Goal: Use online tool/utility

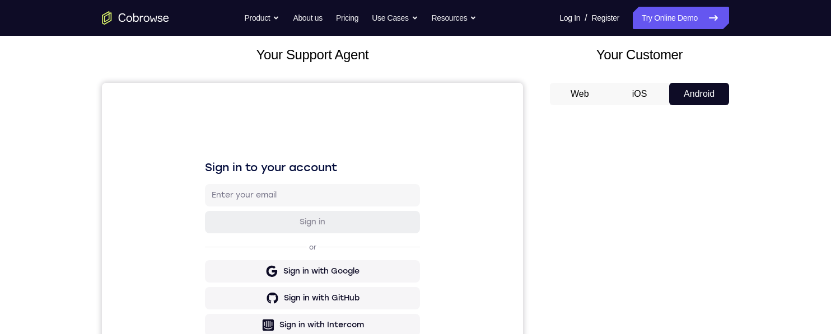
scroll to position [16, 0]
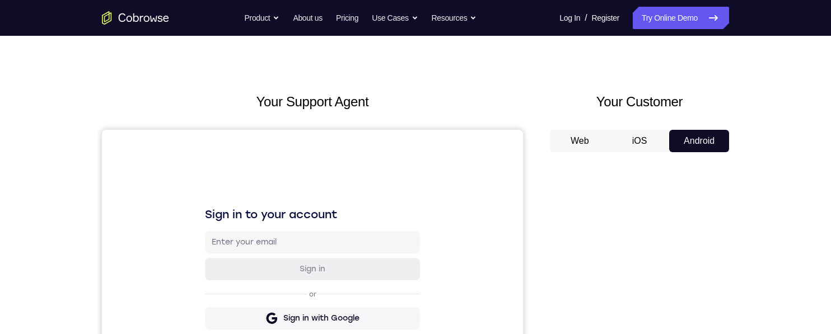
click at [645, 147] on button "iOS" at bounding box center [639, 141] width 60 height 22
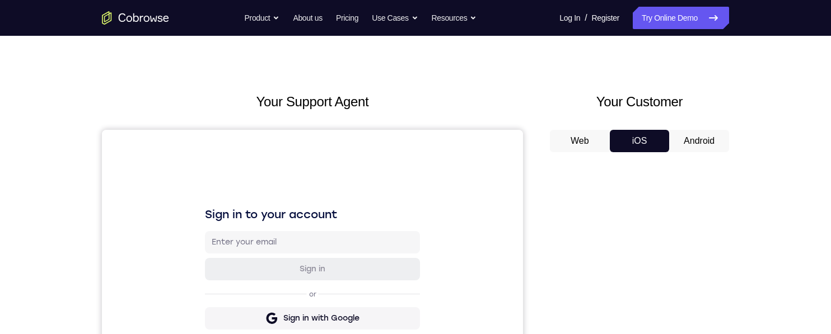
click at [702, 136] on button "Android" at bounding box center [699, 141] width 60 height 22
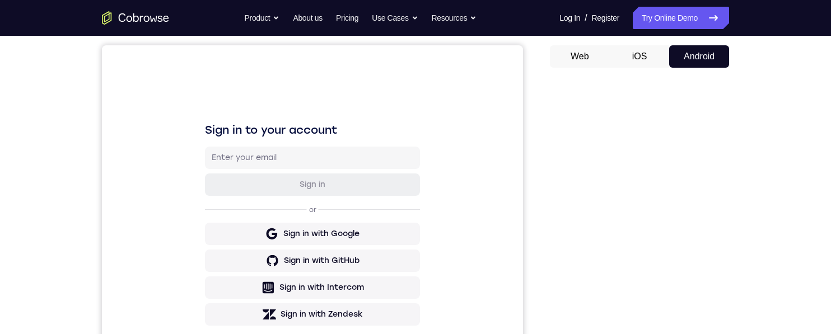
scroll to position [92, 0]
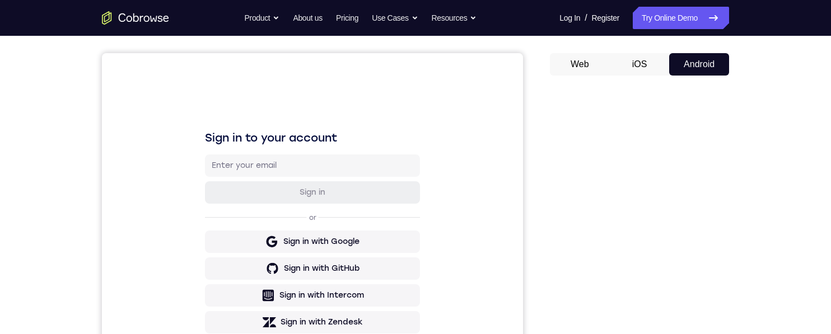
click at [641, 73] on button "iOS" at bounding box center [639, 64] width 60 height 22
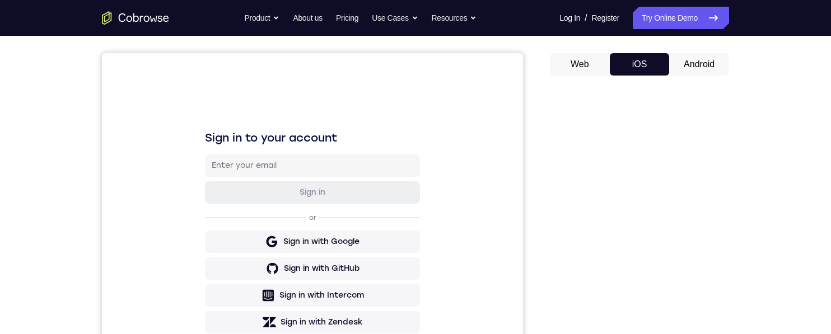
click at [606, 72] on button "Web" at bounding box center [580, 64] width 60 height 22
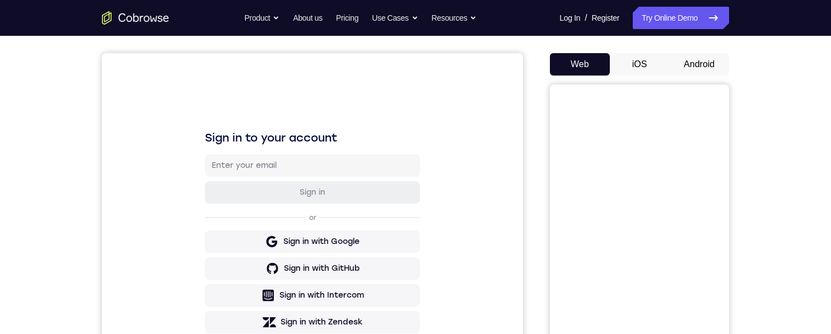
click at [677, 55] on button "Android" at bounding box center [699, 64] width 60 height 22
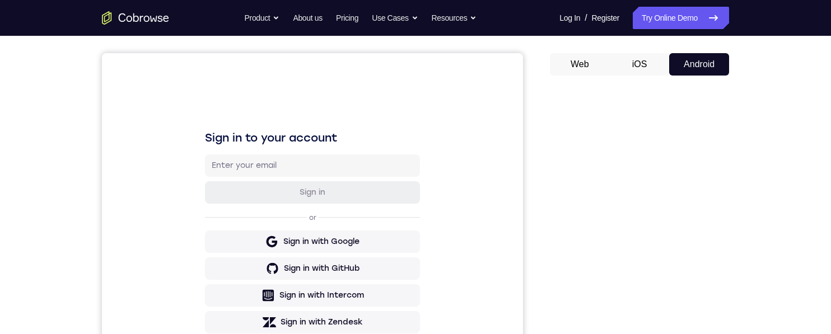
click at [596, 60] on button "Web" at bounding box center [580, 64] width 60 height 22
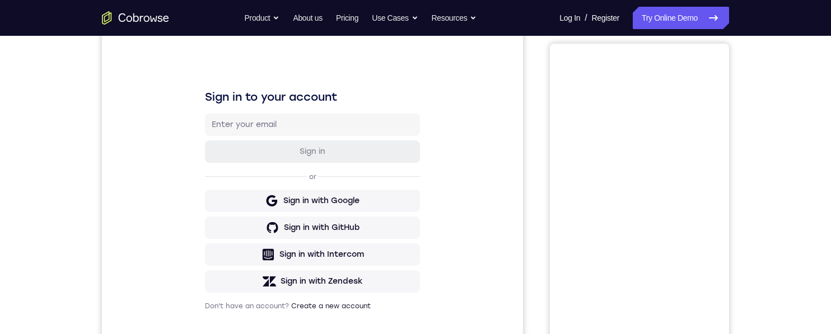
scroll to position [95, 0]
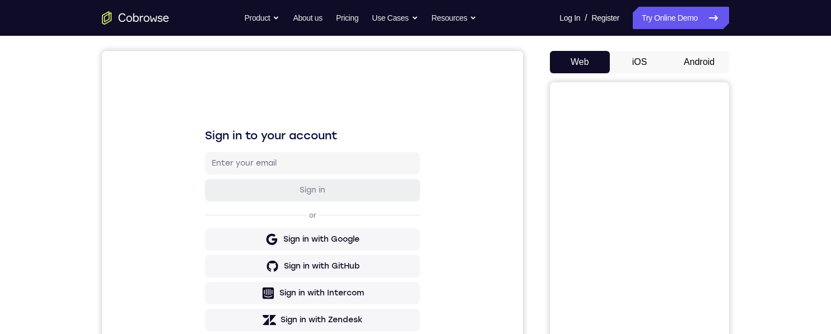
click at [646, 72] on button "iOS" at bounding box center [639, 62] width 60 height 22
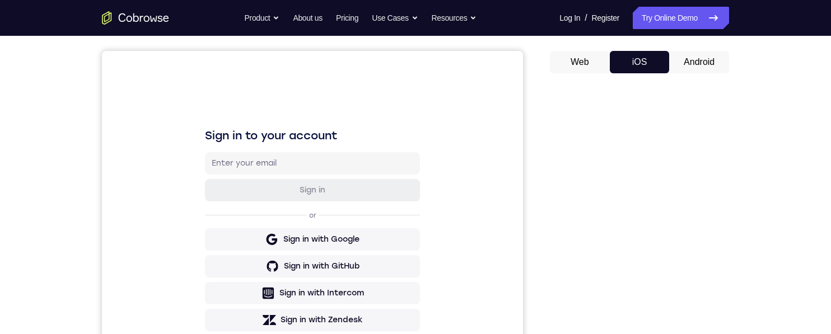
click at [693, 57] on button "Android" at bounding box center [699, 62] width 60 height 22
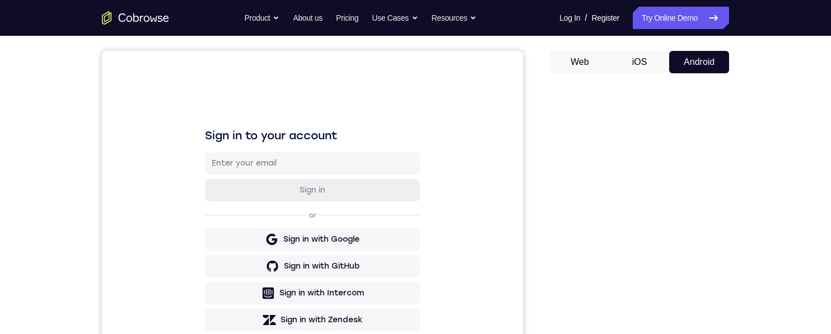
click at [144, 20] on icon "Go to the home page" at bounding box center [135, 17] width 67 height 13
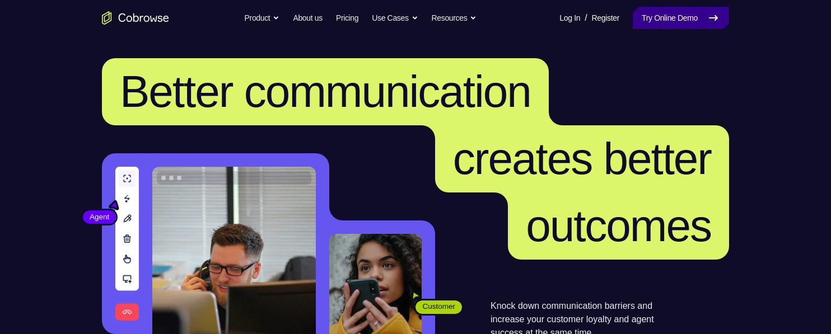
click at [695, 22] on link "Try Online Demo" at bounding box center [680, 18] width 96 height 22
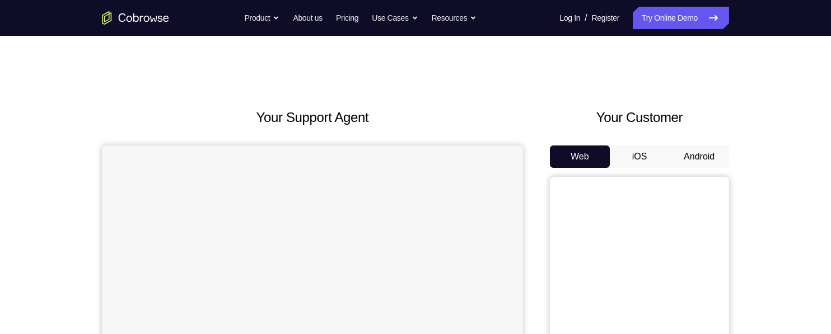
click at [706, 153] on button "Android" at bounding box center [699, 157] width 60 height 22
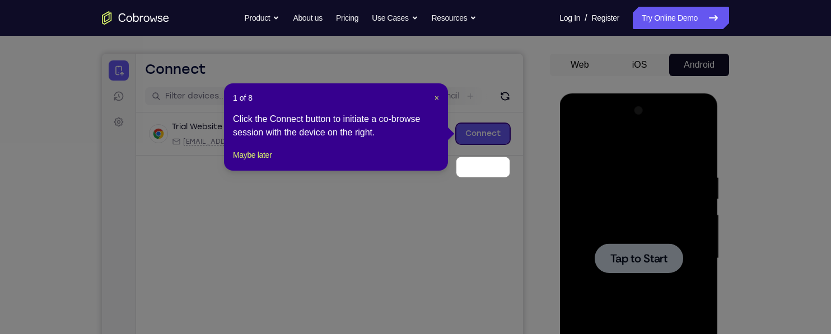
scroll to position [58, 0]
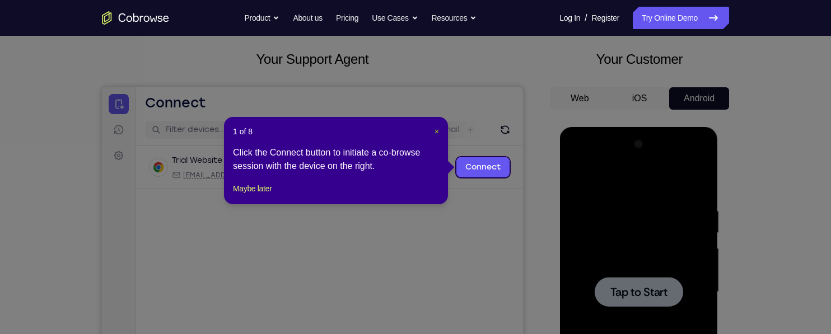
click at [434, 128] on span "×" at bounding box center [436, 131] width 4 height 9
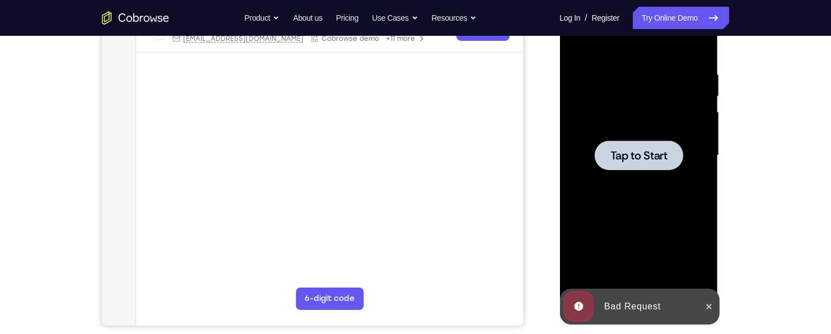
scroll to position [198, 0]
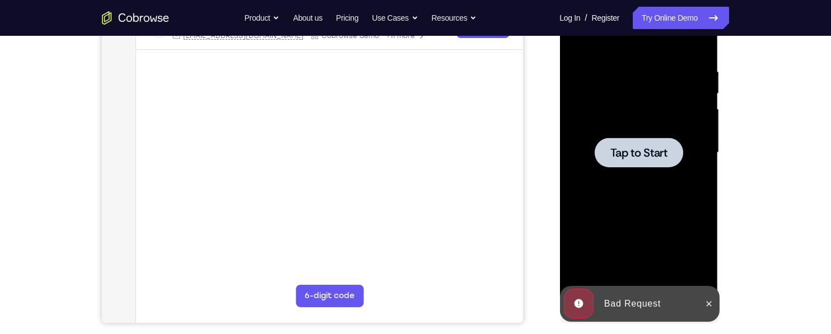
click at [649, 147] on span "Tap to Start" at bounding box center [637, 152] width 57 height 11
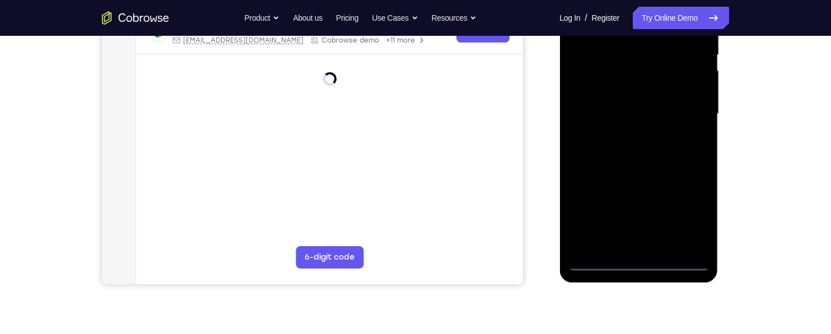
scroll to position [237, 0]
click at [662, 266] on div at bounding box center [637, 113] width 141 height 313
click at [645, 266] on div at bounding box center [637, 113] width 141 height 313
click at [641, 269] on div at bounding box center [637, 113] width 141 height 313
click at [682, 222] on div at bounding box center [637, 113] width 141 height 313
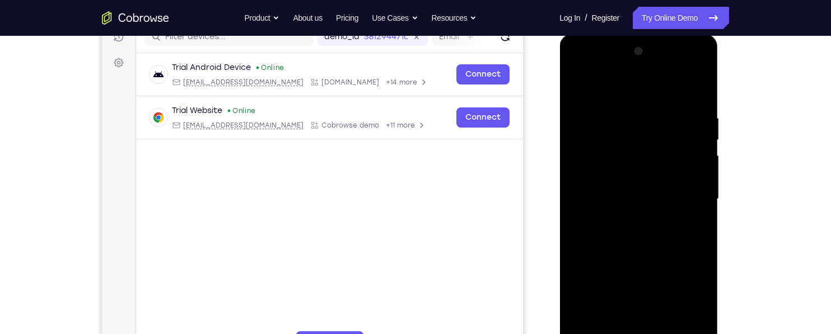
scroll to position [144, 0]
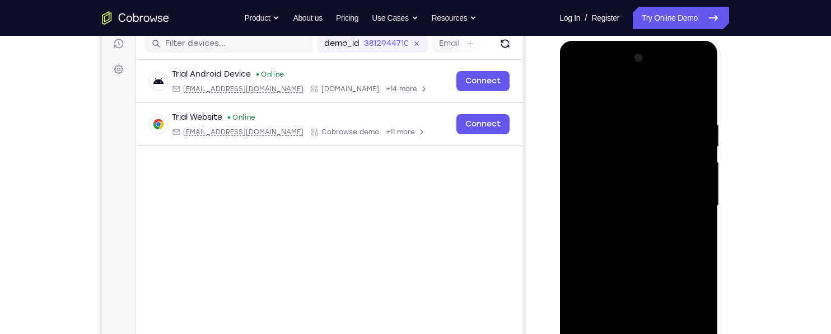
click at [600, 76] on div at bounding box center [637, 205] width 141 height 313
click at [686, 208] on div at bounding box center [637, 205] width 141 height 313
click at [636, 224] on div at bounding box center [637, 205] width 141 height 313
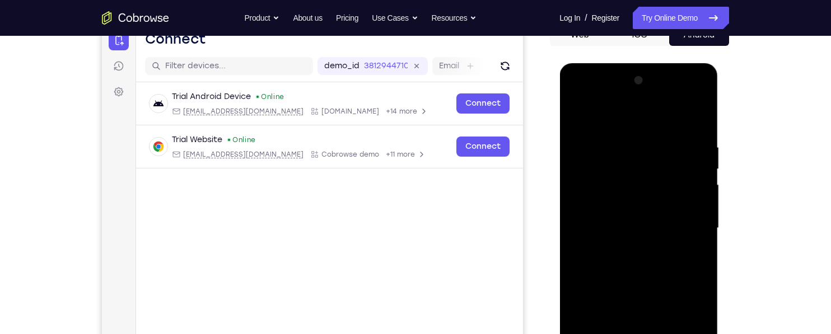
scroll to position [126, 0]
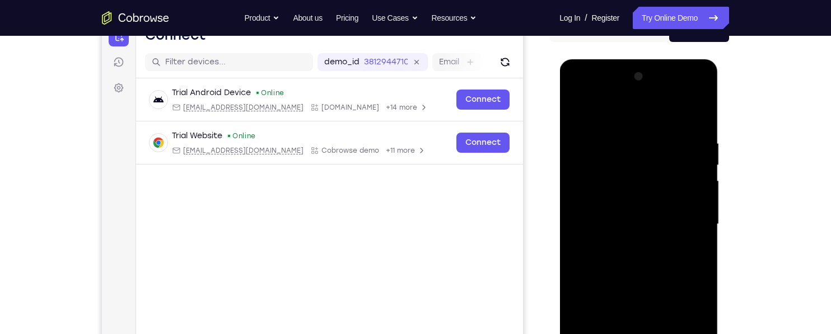
click at [654, 212] on div at bounding box center [637, 224] width 141 height 313
click at [665, 211] on div at bounding box center [637, 224] width 141 height 313
click at [677, 228] on div at bounding box center [637, 224] width 141 height 313
click at [678, 257] on div at bounding box center [637, 224] width 141 height 313
click at [670, 254] on div at bounding box center [637, 224] width 141 height 313
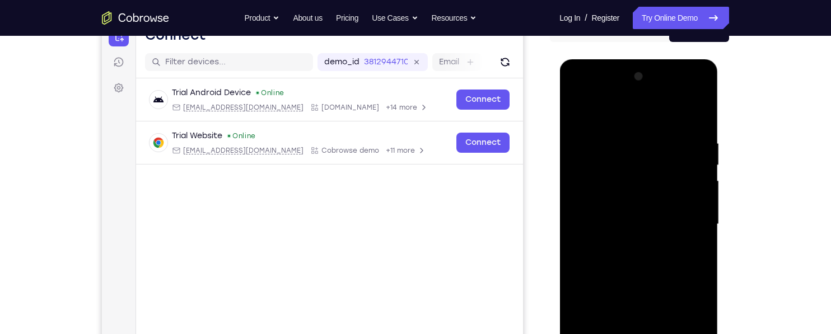
click at [675, 264] on div at bounding box center [637, 224] width 141 height 313
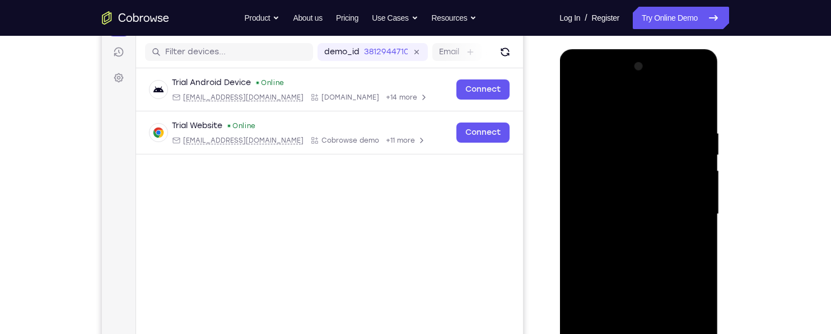
scroll to position [139, 0]
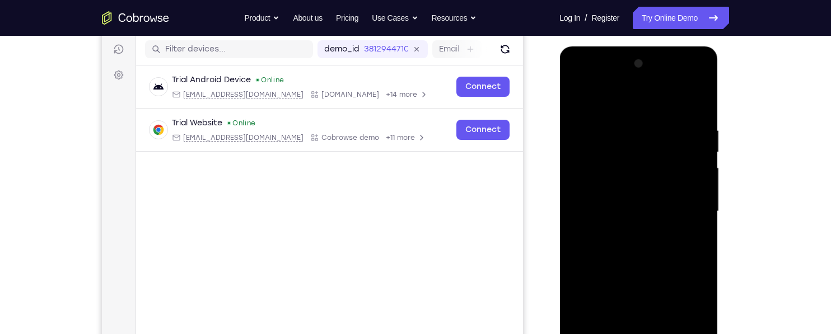
click at [663, 275] on div at bounding box center [637, 211] width 141 height 313
click at [678, 166] on div at bounding box center [637, 211] width 141 height 313
click at [697, 177] on div at bounding box center [637, 211] width 141 height 313
click at [574, 104] on div at bounding box center [637, 211] width 141 height 313
click at [607, 233] on div at bounding box center [637, 211] width 141 height 313
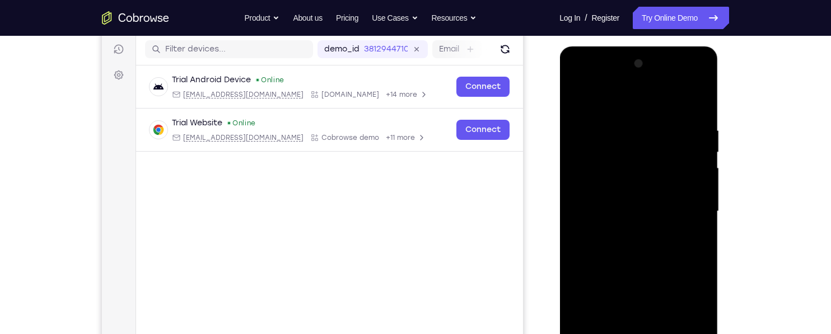
click at [578, 91] on div at bounding box center [637, 211] width 141 height 313
click at [702, 86] on div at bounding box center [637, 211] width 141 height 313
click at [669, 120] on div at bounding box center [637, 211] width 141 height 313
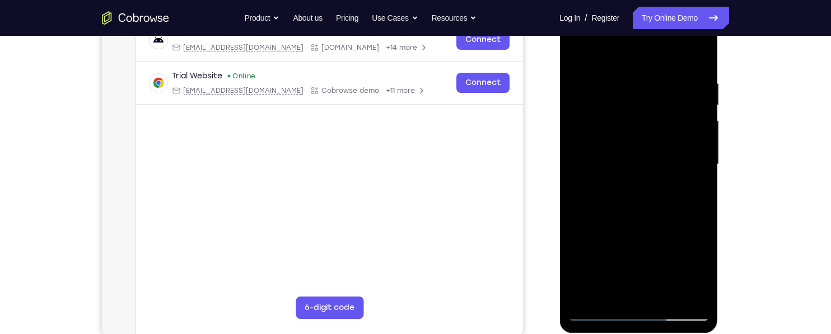
scroll to position [184, 0]
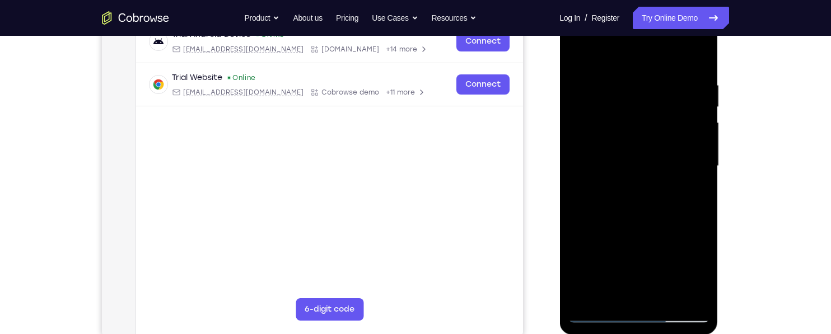
click at [625, 109] on div at bounding box center [637, 166] width 141 height 313
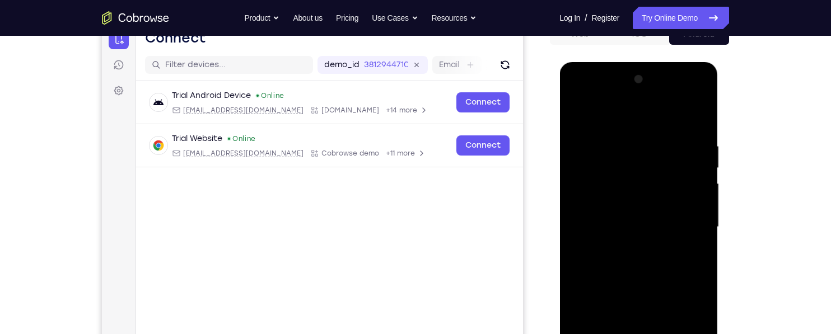
scroll to position [125, 0]
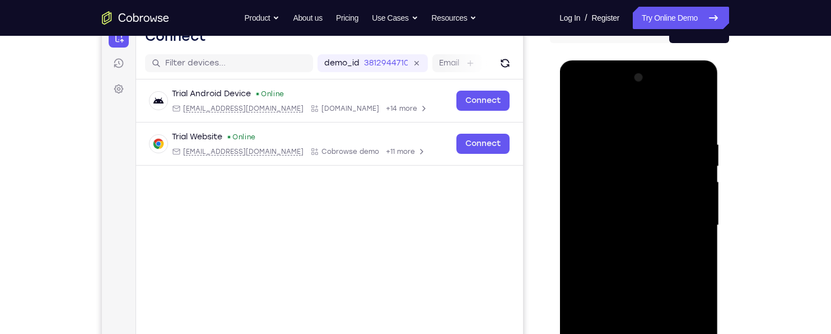
click at [635, 133] on div at bounding box center [637, 225] width 141 height 313
click at [632, 177] on div at bounding box center [637, 225] width 141 height 313
click at [628, 178] on div at bounding box center [637, 225] width 141 height 313
click at [701, 109] on div at bounding box center [637, 225] width 141 height 313
click at [700, 257] on div at bounding box center [637, 225] width 141 height 313
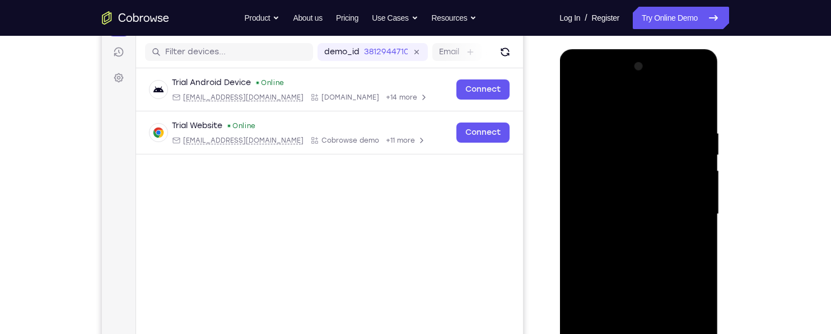
scroll to position [176, 0]
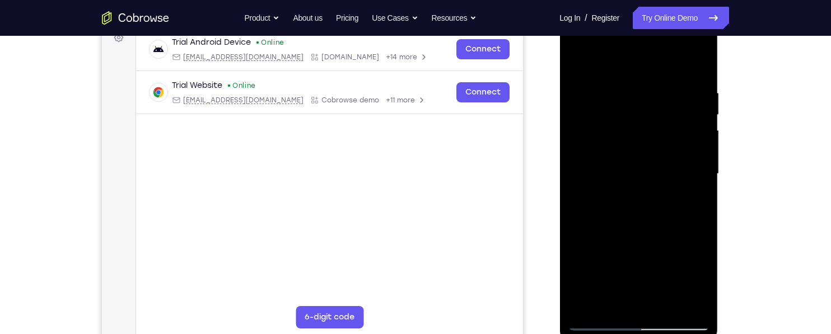
click at [662, 216] on div at bounding box center [637, 173] width 141 height 313
click at [614, 229] on div at bounding box center [637, 173] width 141 height 313
click at [647, 40] on div at bounding box center [637, 173] width 141 height 313
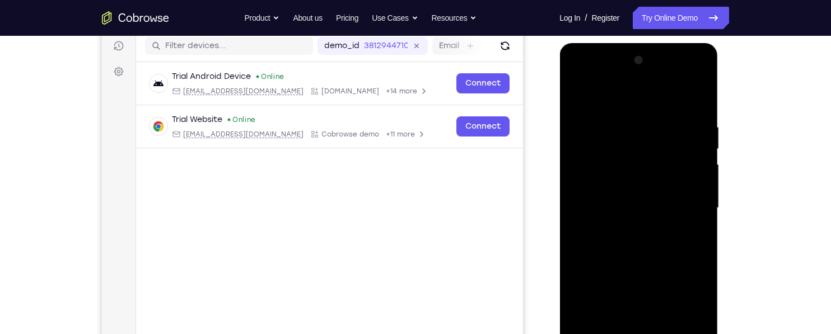
scroll to position [147, 0]
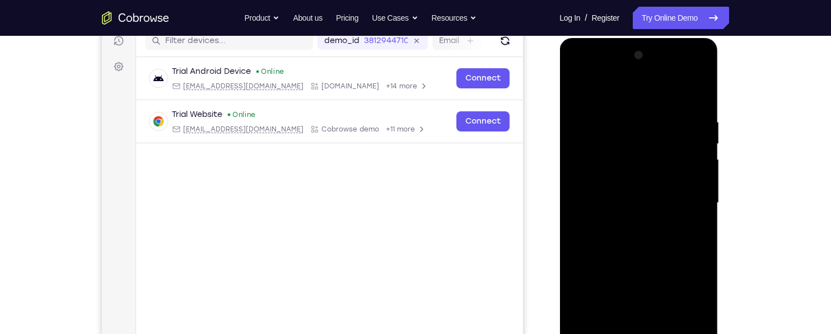
click at [581, 125] on div at bounding box center [637, 202] width 141 height 313
click at [632, 228] on div at bounding box center [637, 202] width 141 height 313
click at [642, 195] on div at bounding box center [637, 202] width 141 height 313
click at [644, 149] on div at bounding box center [637, 202] width 141 height 313
click at [615, 160] on div at bounding box center [637, 202] width 141 height 313
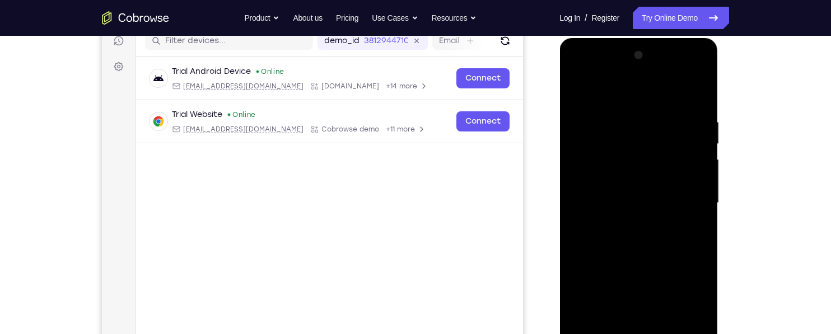
click at [696, 148] on div at bounding box center [637, 202] width 141 height 313
click at [705, 150] on div at bounding box center [637, 202] width 141 height 313
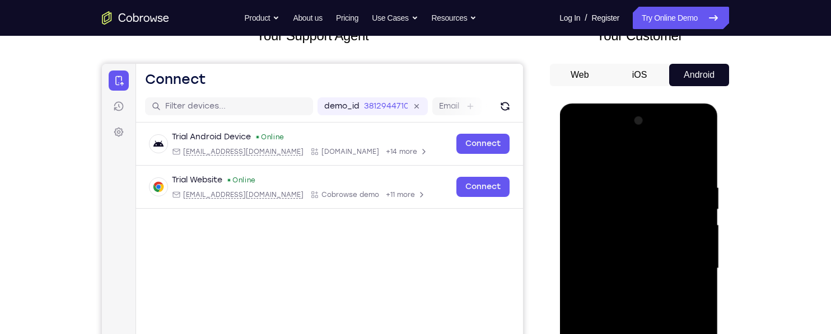
scroll to position [83, 0]
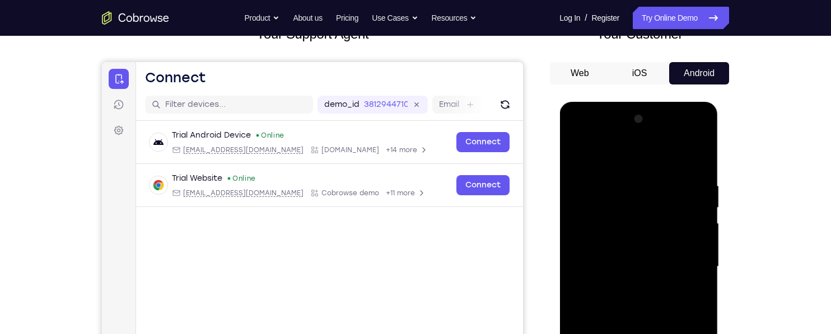
click at [656, 242] on div at bounding box center [637, 266] width 141 height 313
click at [680, 259] on div at bounding box center [637, 266] width 141 height 313
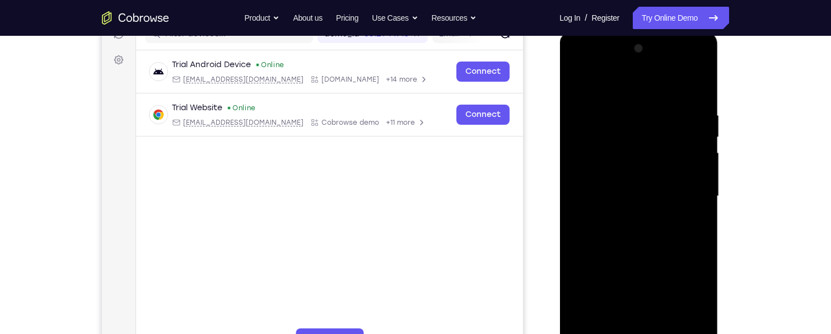
scroll to position [156, 0]
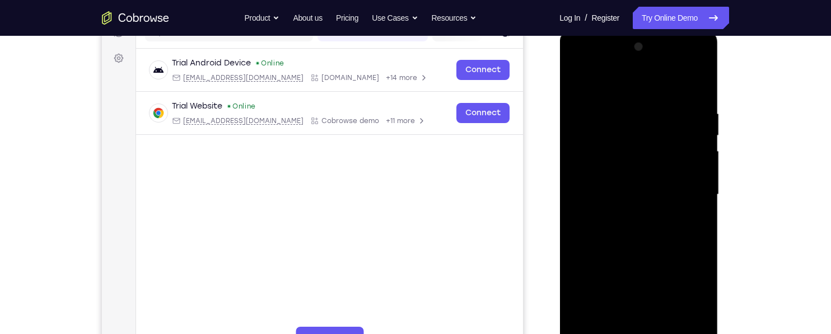
click at [684, 193] on div at bounding box center [637, 194] width 141 height 313
click at [678, 236] on div at bounding box center [637, 194] width 141 height 313
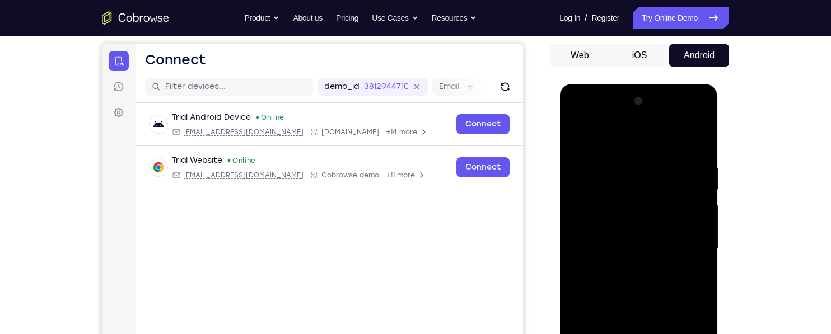
scroll to position [104, 0]
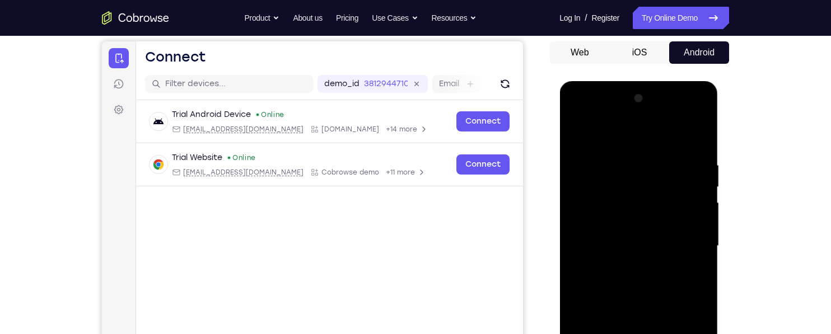
click at [624, 118] on div at bounding box center [637, 246] width 141 height 313
click at [637, 115] on div at bounding box center [637, 246] width 141 height 313
click at [592, 234] on div at bounding box center [637, 246] width 141 height 313
click at [643, 294] on div at bounding box center [637, 246] width 141 height 313
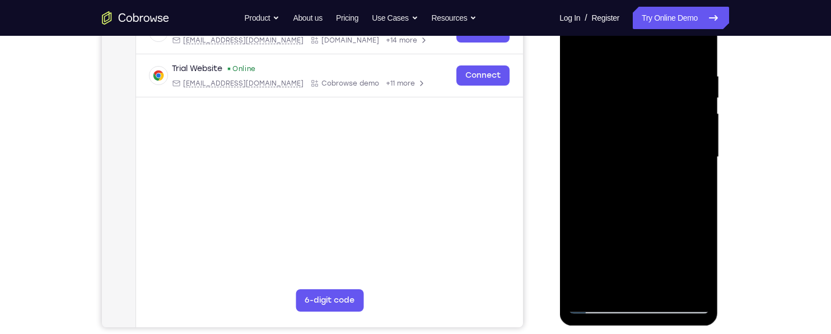
click at [700, 290] on div at bounding box center [637, 157] width 141 height 313
click at [658, 194] on div at bounding box center [637, 157] width 141 height 313
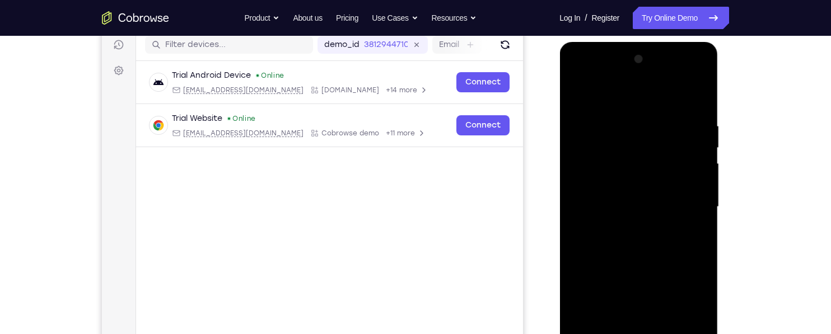
scroll to position [140, 0]
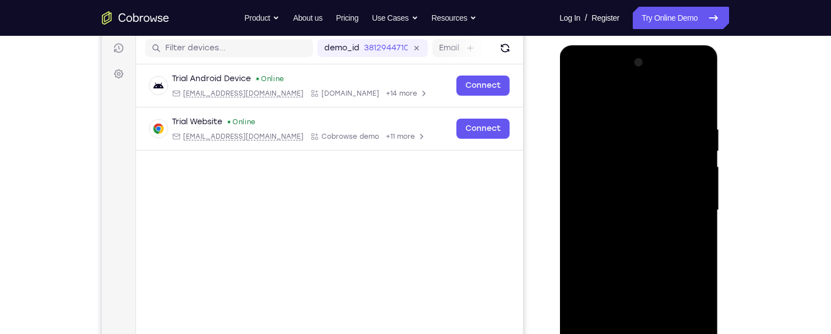
click at [678, 172] on div at bounding box center [637, 210] width 141 height 313
click at [595, 138] on div at bounding box center [637, 210] width 141 height 313
click at [577, 97] on div at bounding box center [637, 210] width 141 height 313
click at [686, 110] on div at bounding box center [637, 210] width 141 height 313
click at [658, 140] on div at bounding box center [637, 210] width 141 height 313
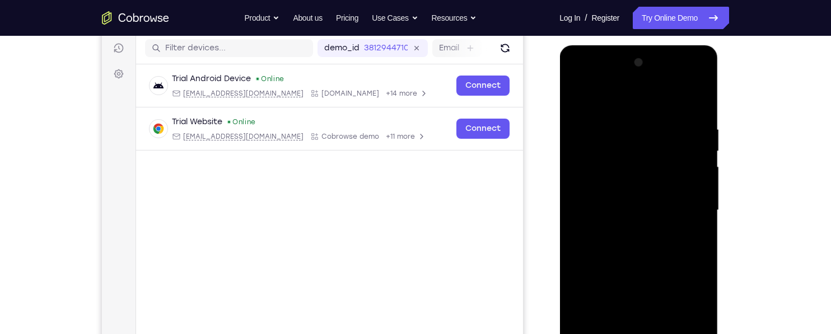
click at [650, 165] on div at bounding box center [637, 210] width 141 height 313
click at [637, 158] on div at bounding box center [637, 210] width 141 height 313
click at [638, 158] on div at bounding box center [637, 210] width 141 height 313
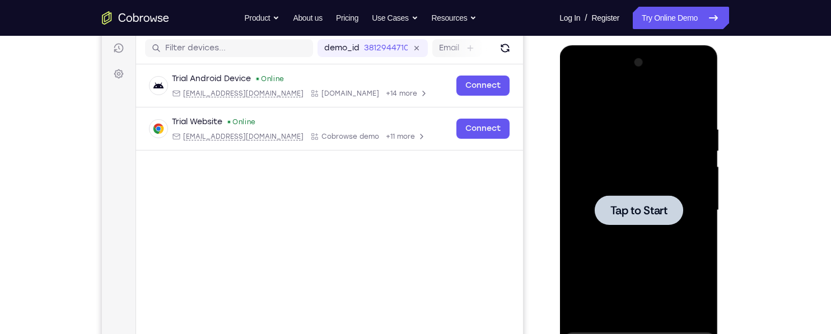
click at [658, 212] on span "Tap to Start" at bounding box center [637, 210] width 57 height 11
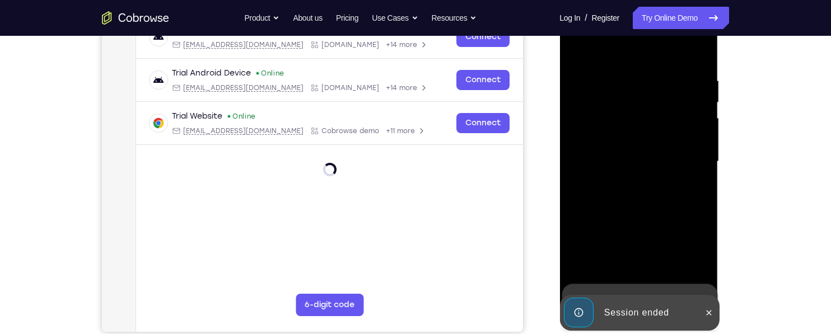
scroll to position [189, 0]
click at [699, 311] on button at bounding box center [708, 312] width 18 height 18
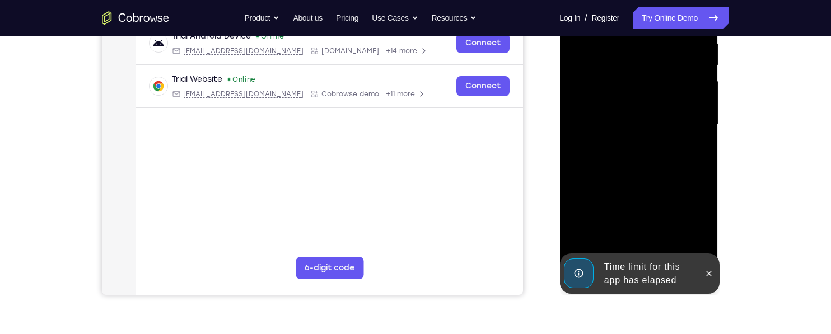
scroll to position [226, 0]
click at [702, 279] on button at bounding box center [708, 273] width 18 height 18
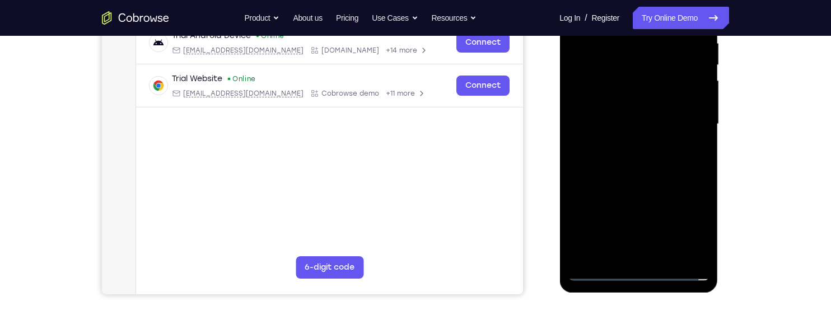
click at [601, 272] on div at bounding box center [637, 124] width 141 height 313
click at [599, 273] on div at bounding box center [637, 124] width 141 height 313
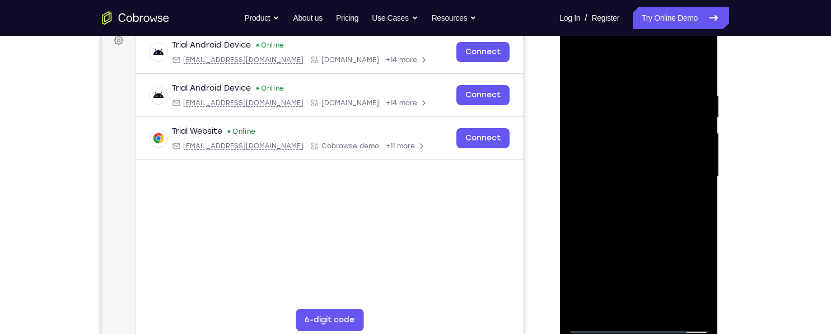
scroll to position [228, 0]
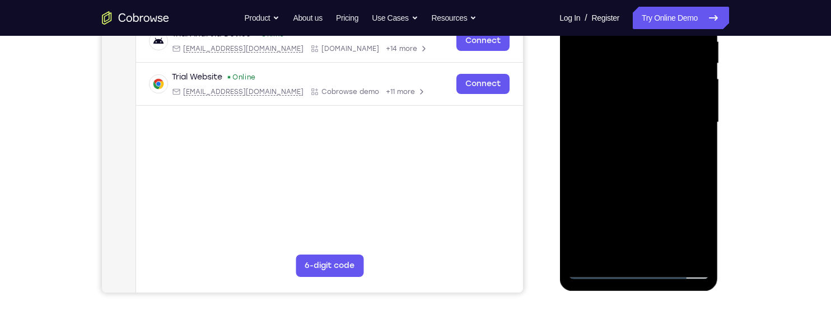
click at [686, 228] on div at bounding box center [637, 122] width 141 height 313
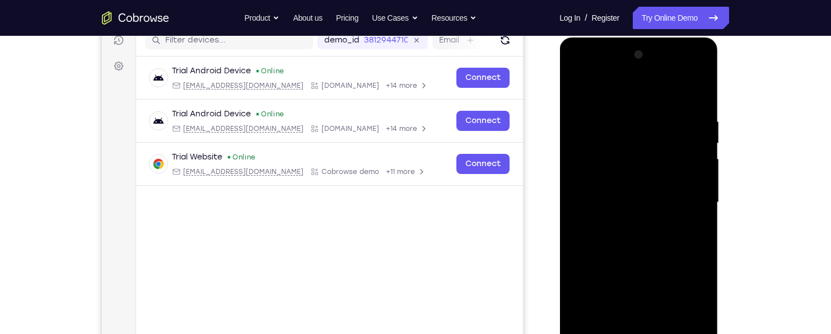
scroll to position [147, 0]
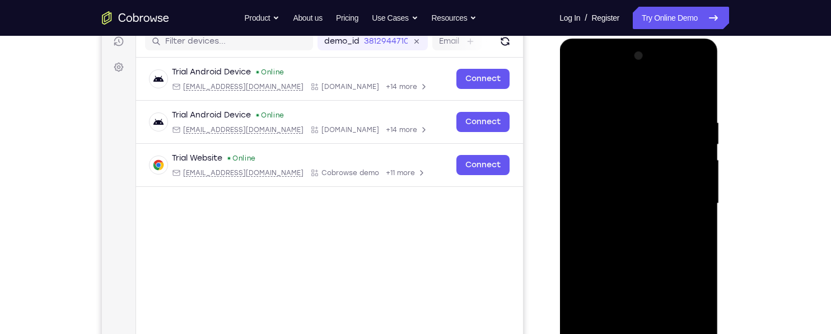
click at [598, 82] on div at bounding box center [637, 203] width 141 height 313
click at [632, 142] on div at bounding box center [637, 203] width 141 height 313
click at [589, 169] on div at bounding box center [637, 203] width 141 height 313
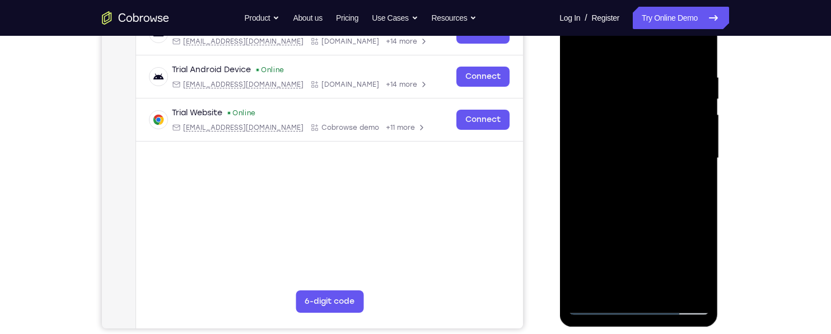
scroll to position [190, 0]
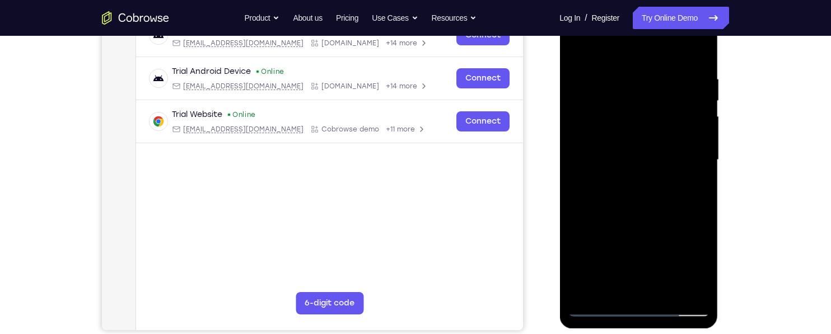
click at [639, 208] on div at bounding box center [637, 159] width 141 height 313
click at [688, 293] on div at bounding box center [637, 159] width 141 height 313
click at [654, 192] on div at bounding box center [637, 159] width 141 height 313
click at [666, 121] on div at bounding box center [637, 159] width 141 height 313
click at [681, 57] on div at bounding box center [637, 159] width 141 height 313
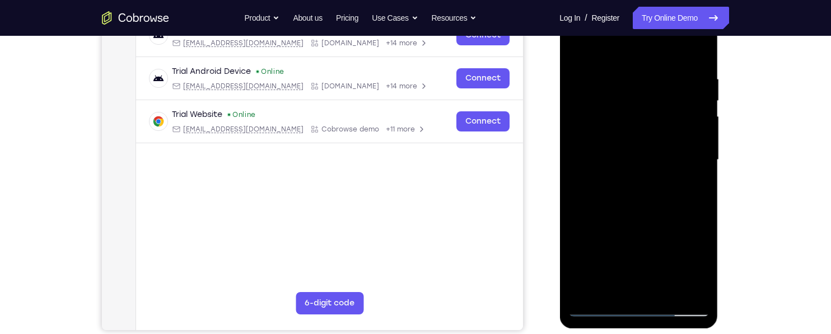
click at [669, 65] on div at bounding box center [637, 159] width 141 height 313
click at [656, 89] on div at bounding box center [637, 159] width 141 height 313
click at [640, 110] on div at bounding box center [637, 159] width 141 height 313
click at [637, 111] on div at bounding box center [637, 159] width 141 height 313
click at [667, 154] on div at bounding box center [637, 159] width 141 height 313
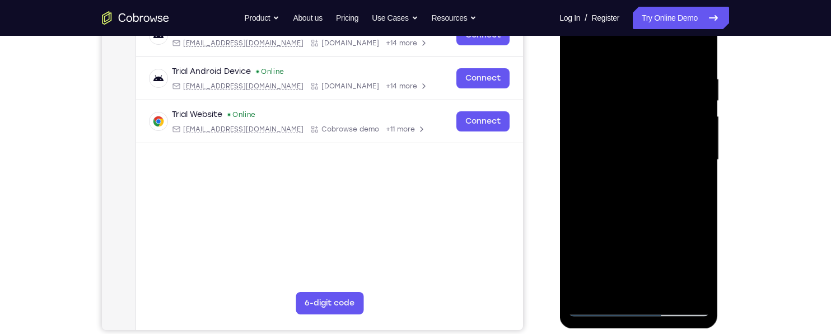
click at [692, 109] on div at bounding box center [637, 159] width 141 height 313
click at [664, 111] on div at bounding box center [637, 159] width 141 height 313
click at [700, 101] on div at bounding box center [637, 159] width 141 height 313
click at [688, 111] on div at bounding box center [637, 159] width 141 height 313
click at [694, 106] on div at bounding box center [637, 159] width 141 height 313
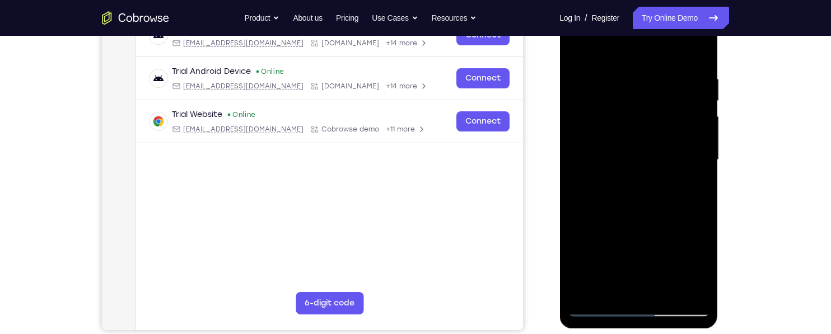
click at [656, 100] on div at bounding box center [637, 159] width 141 height 313
click at [610, 111] on div at bounding box center [637, 159] width 141 height 313
click at [620, 106] on div at bounding box center [637, 159] width 141 height 313
click at [597, 96] on div at bounding box center [637, 159] width 141 height 313
click at [595, 106] on div at bounding box center [637, 159] width 141 height 313
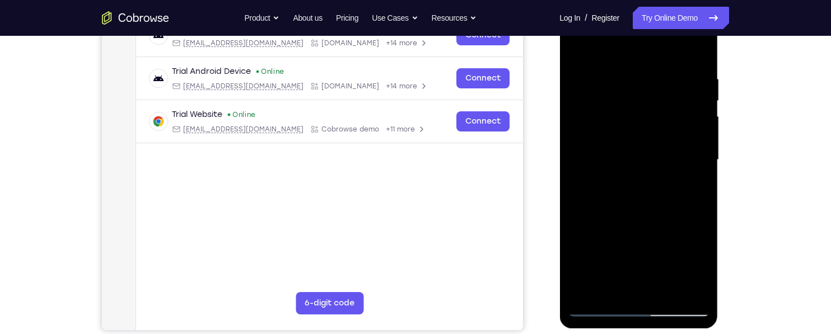
click at [632, 107] on div at bounding box center [637, 159] width 141 height 313
click at [600, 102] on div at bounding box center [637, 159] width 141 height 313
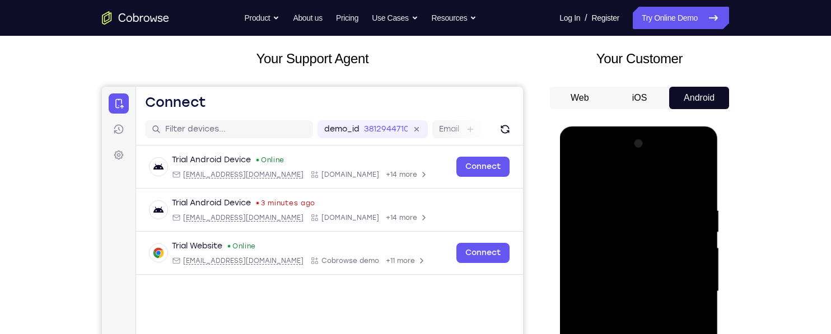
scroll to position [116, 0]
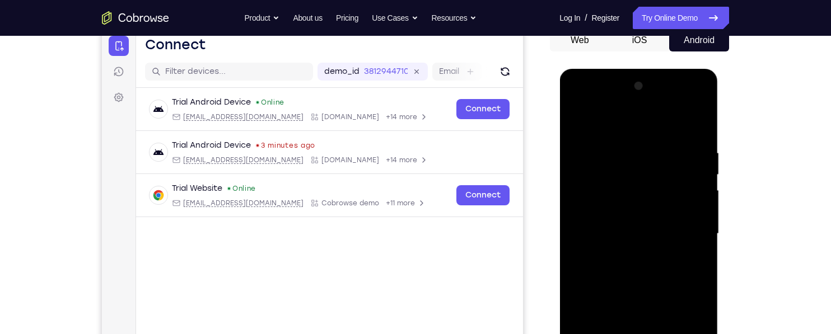
click at [671, 224] on div at bounding box center [637, 233] width 141 height 313
click at [673, 231] on div at bounding box center [637, 233] width 141 height 313
click at [671, 224] on div at bounding box center [637, 233] width 141 height 313
click at [660, 226] on div at bounding box center [637, 233] width 141 height 313
click at [664, 232] on div at bounding box center [637, 233] width 141 height 313
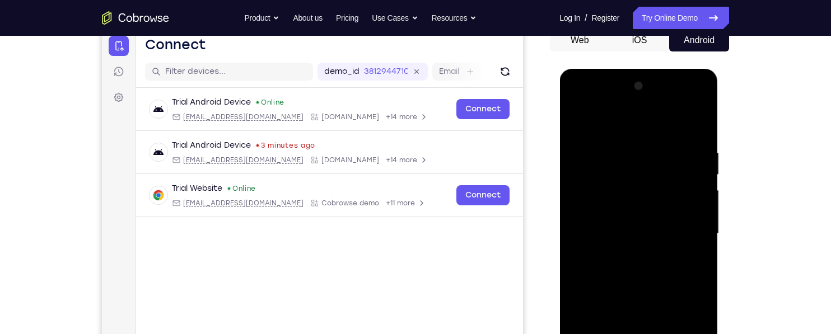
click at [669, 224] on div at bounding box center [637, 233] width 141 height 313
click at [669, 226] on div at bounding box center [637, 233] width 141 height 313
click at [672, 224] on div at bounding box center [637, 233] width 141 height 313
click at [673, 225] on div at bounding box center [637, 233] width 141 height 313
